Goal: Task Accomplishment & Management: Manage account settings

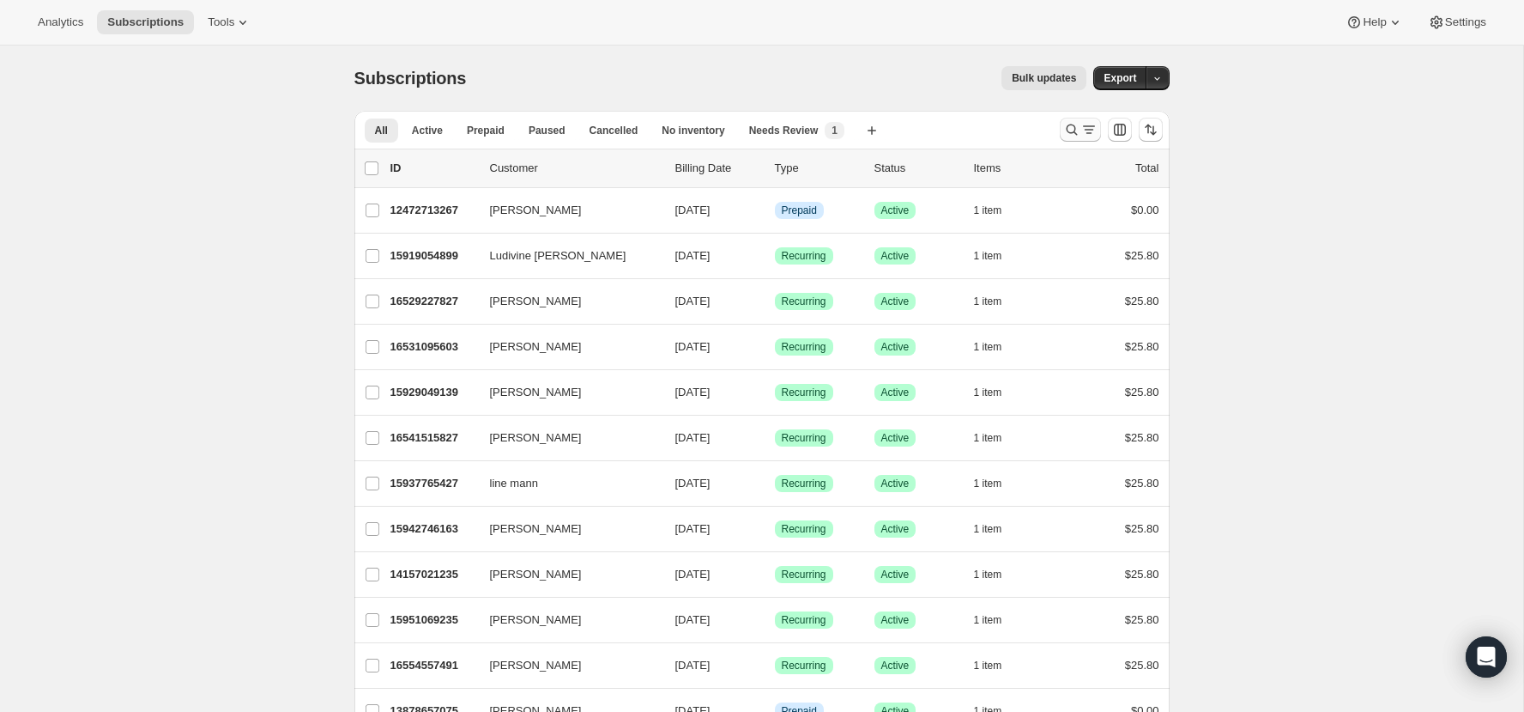
click at [1072, 128] on icon "Search and filter results" at bounding box center [1072, 129] width 17 height 17
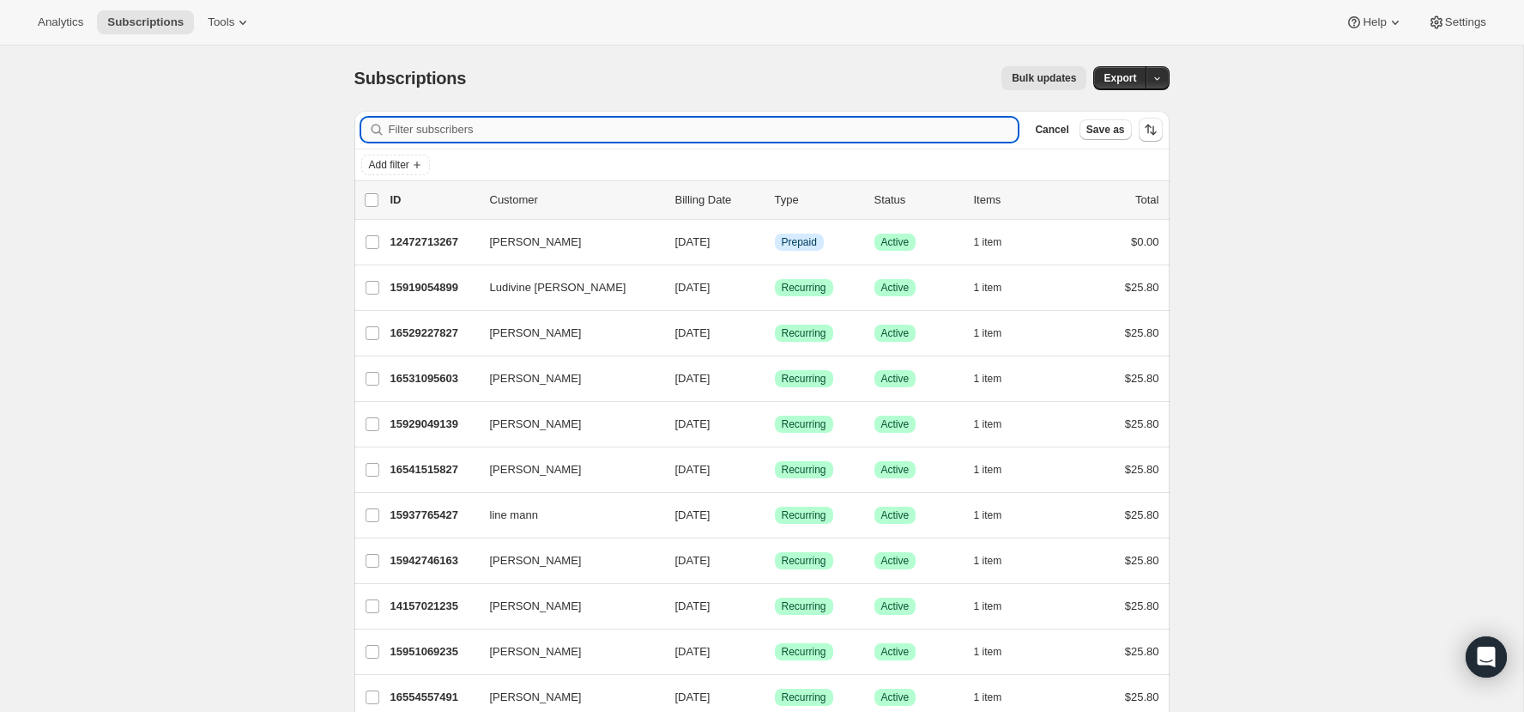
click at [834, 128] on input "Filter subscribers" at bounding box center [704, 130] width 630 height 24
paste input "#9800"
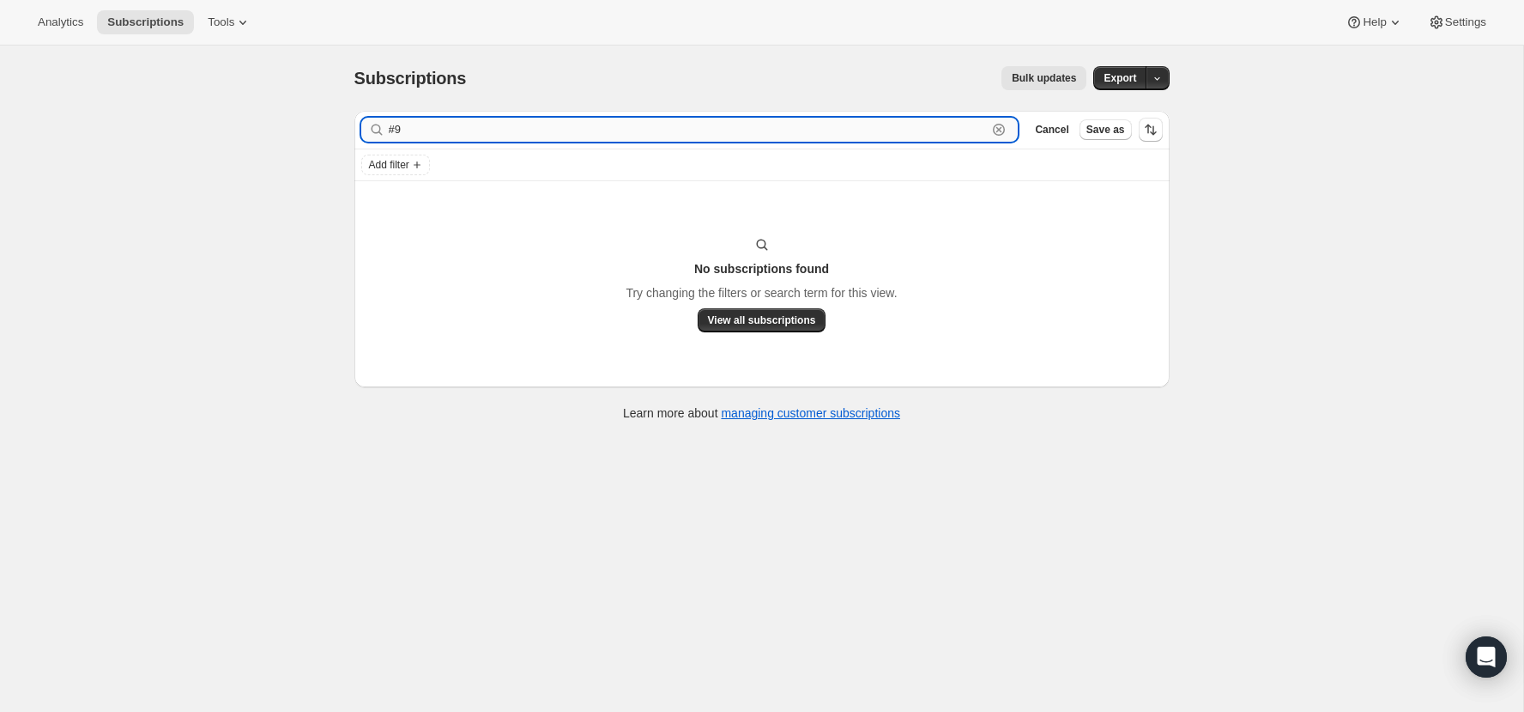
type input "#"
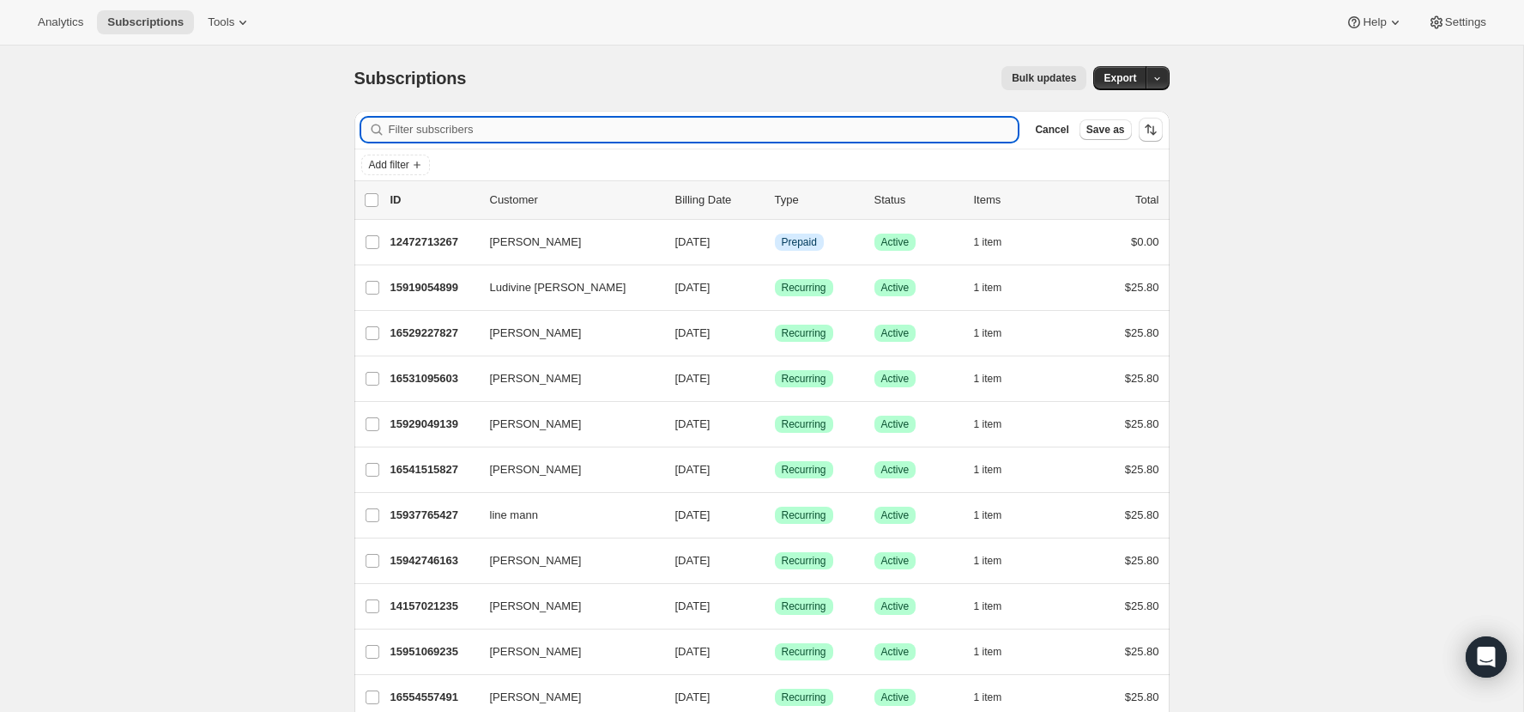
click at [930, 139] on input "Filter subscribers" at bounding box center [704, 130] width 630 height 24
paste input "[EMAIL_ADDRESS][DOMAIN_NAME]"
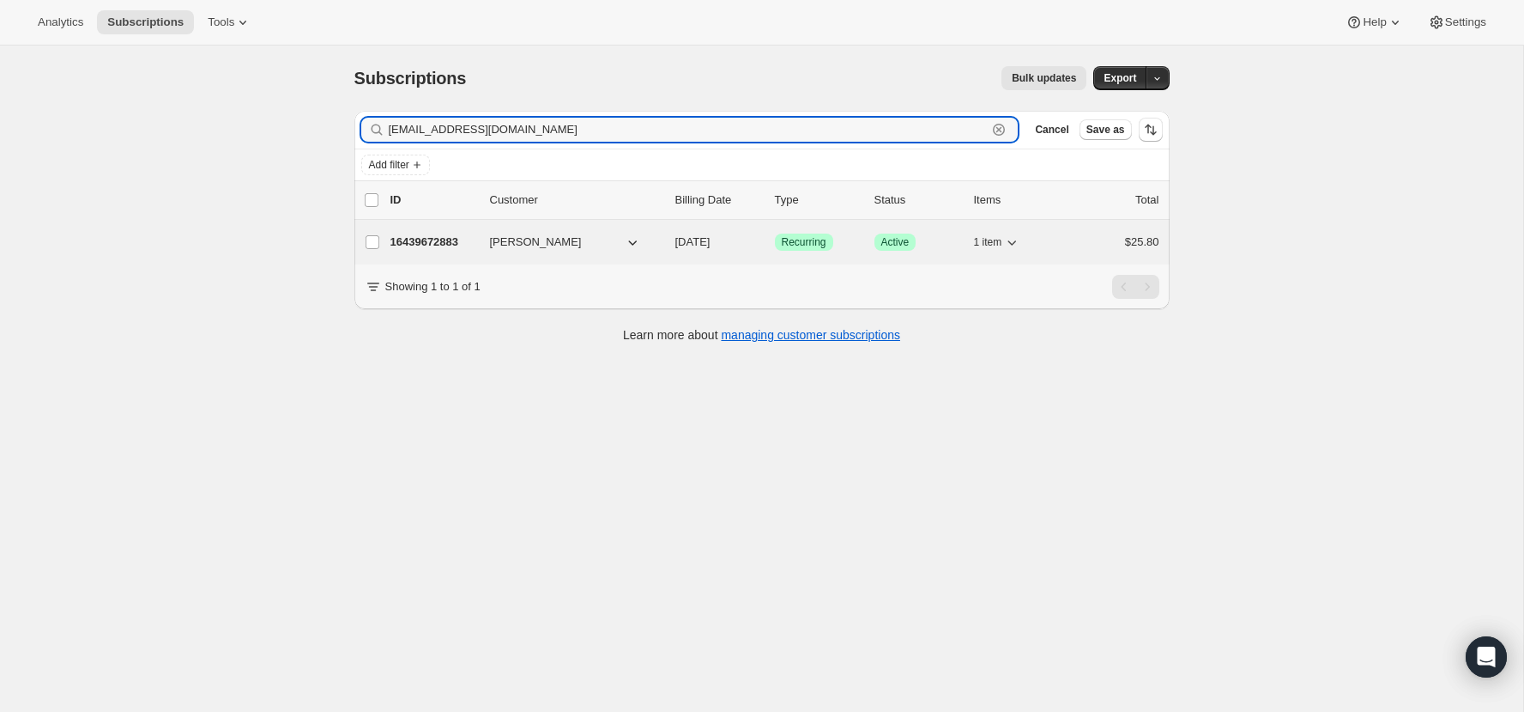
type input "[EMAIL_ADDRESS][DOMAIN_NAME]"
click at [423, 245] on p "16439672883" at bounding box center [434, 241] width 86 height 17
